Goal: Browse casually

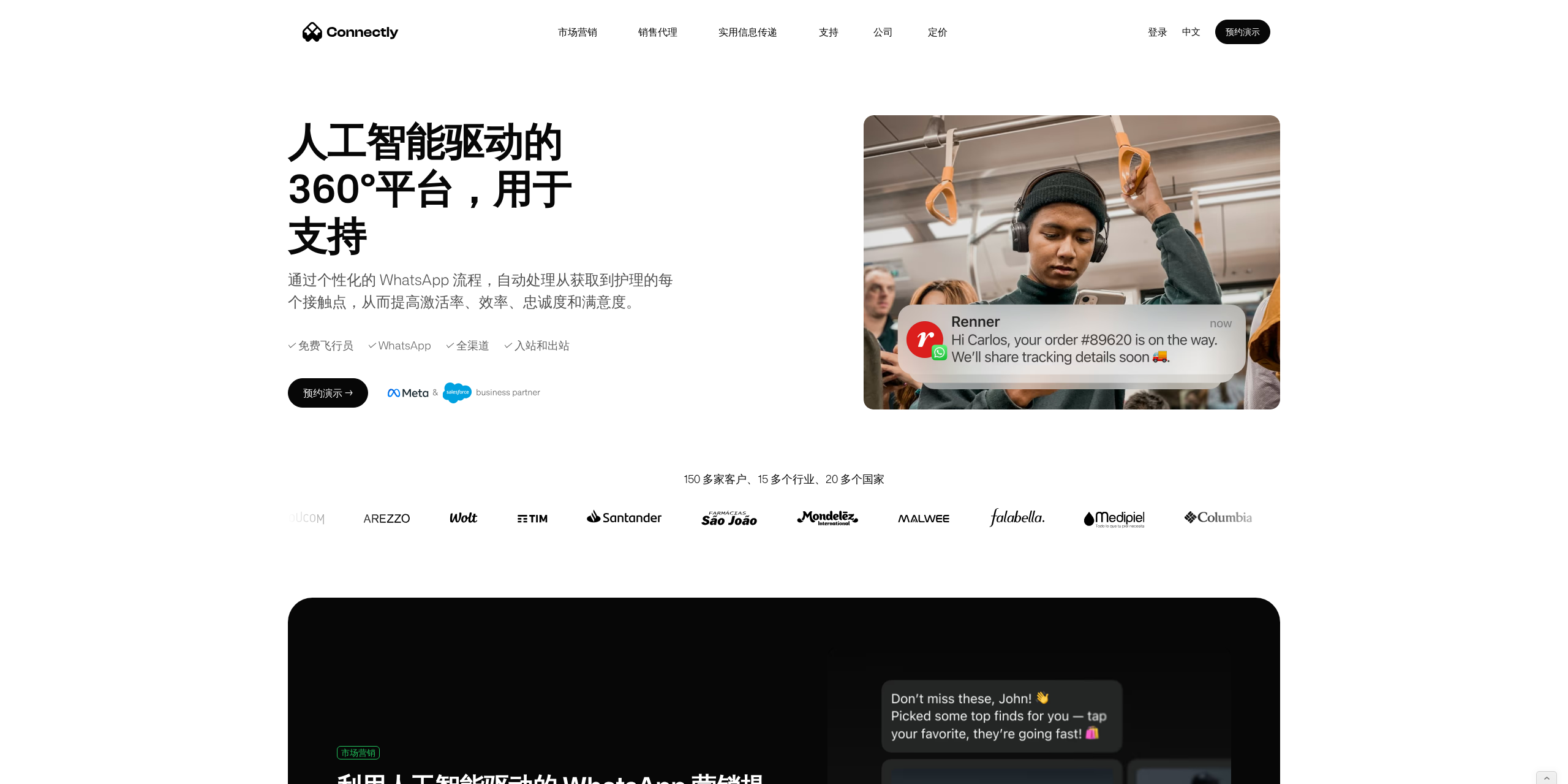
click at [146, 302] on div "人工智能驱动的 360°平台，用于 销售代理 支持 实用 销售代理 Slide 2 of 4. 通过个性化的 WhatsApp 流程，自动处理从获取到护理的每…" at bounding box center [784, 262] width 1568 height 417
